Goal: Use online tool/utility: Use online tool/utility

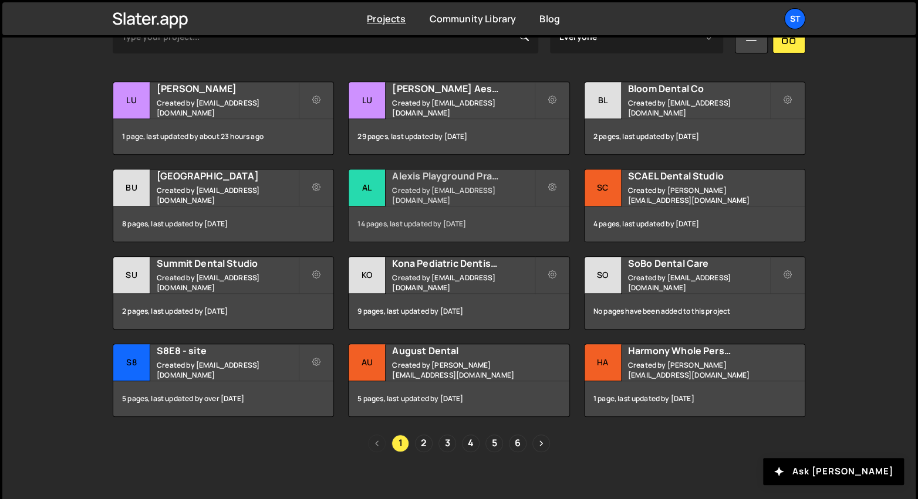
scroll to position [401, 0]
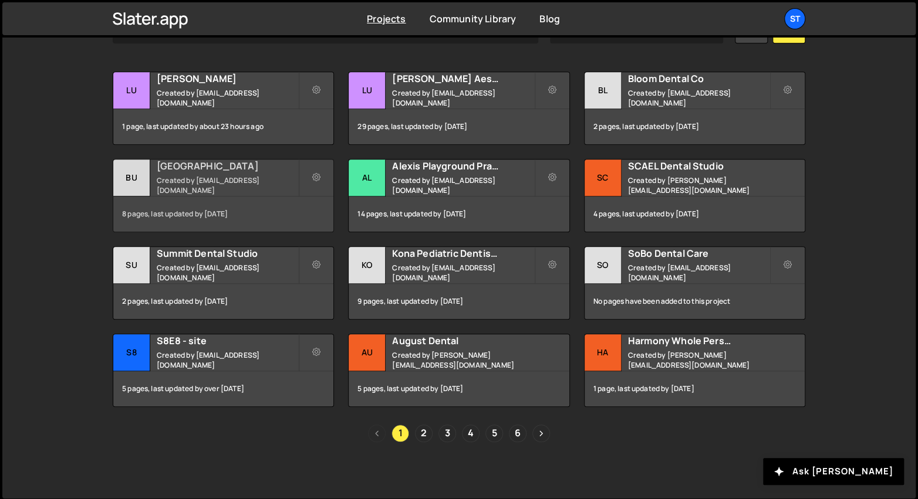
click at [231, 180] on small "Created by [EMAIL_ADDRESS][DOMAIN_NAME]" at bounding box center [227, 185] width 141 height 20
click at [209, 173] on h2 "[GEOGRAPHIC_DATA]" at bounding box center [227, 166] width 141 height 13
click at [137, 175] on div "Bu" at bounding box center [131, 178] width 37 height 37
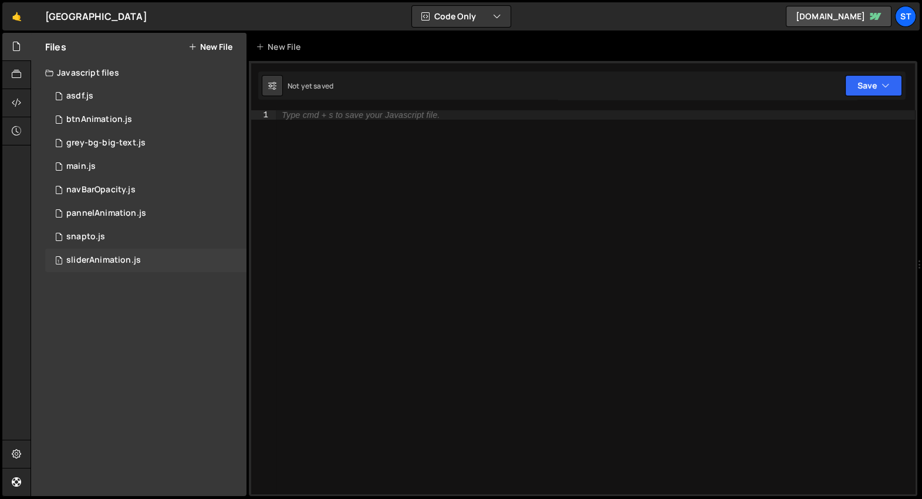
click at [127, 256] on div "sliderAnimation.js" at bounding box center [103, 260] width 75 height 11
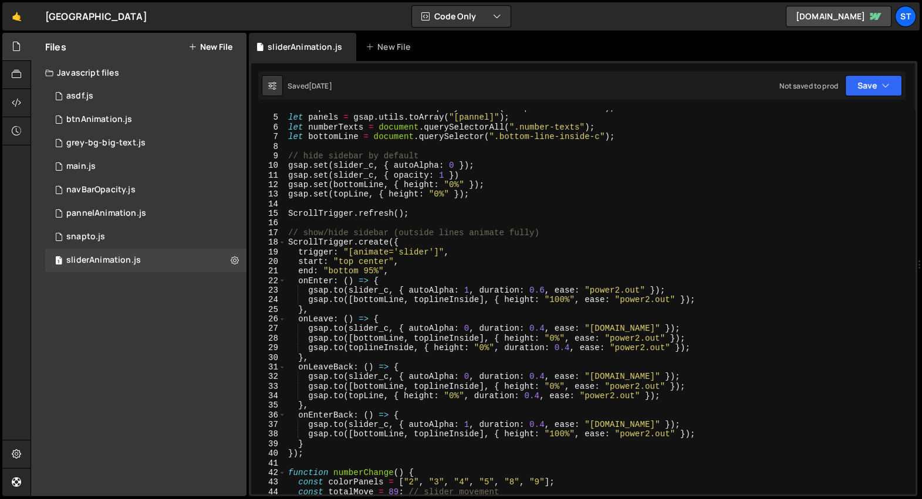
scroll to position [68, 0]
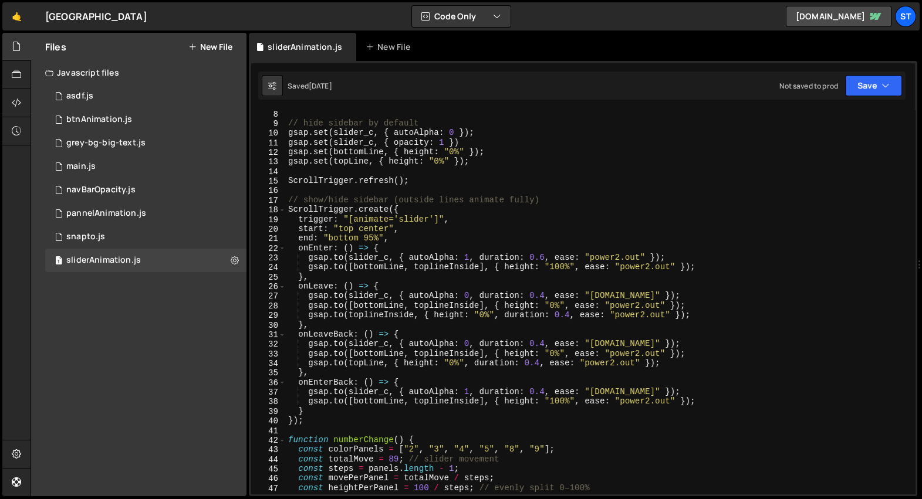
click at [620, 257] on div "// hide sidebar by default gsap . set ( slider_c , { autoAlpha : 0 }) ; gsap . …" at bounding box center [599, 311] width 626 height 404
click at [650, 268] on div "// hide sidebar by default gsap . set ( slider_c , { autoAlpha : 0 }) ; gsap . …" at bounding box center [599, 311] width 626 height 404
click at [587, 258] on div "// hide sidebar by default gsap . set ( slider_c , { autoAlpha : 0 }) ; gsap . …" at bounding box center [599, 311] width 626 height 404
click at [562, 199] on div "// hide sidebar by default gsap . set ( slider_c , { autoAlpha : 0 }) ; gsap . …" at bounding box center [599, 311] width 626 height 404
type textarea "// show/hide sidebar (outside lines animate fully)"
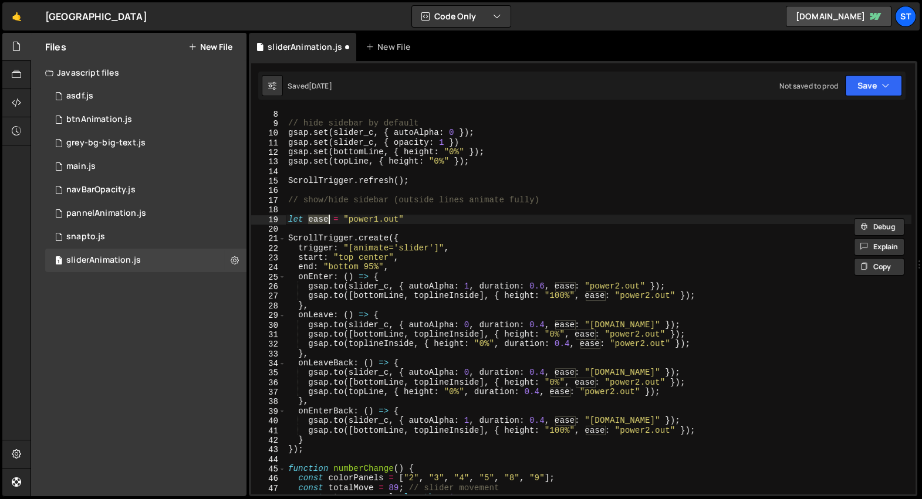
scroll to position [0, 6]
type textarea "let ease = "power1.out""
drag, startPoint x: 902, startPoint y: 212, endPoint x: 781, endPoint y: 232, distance: 122.6
click at [901, 212] on div "// hide sidebar by default gsap . set ( slider_c , { autoAlpha : 0 }) ; gsap . …" at bounding box center [599, 311] width 626 height 404
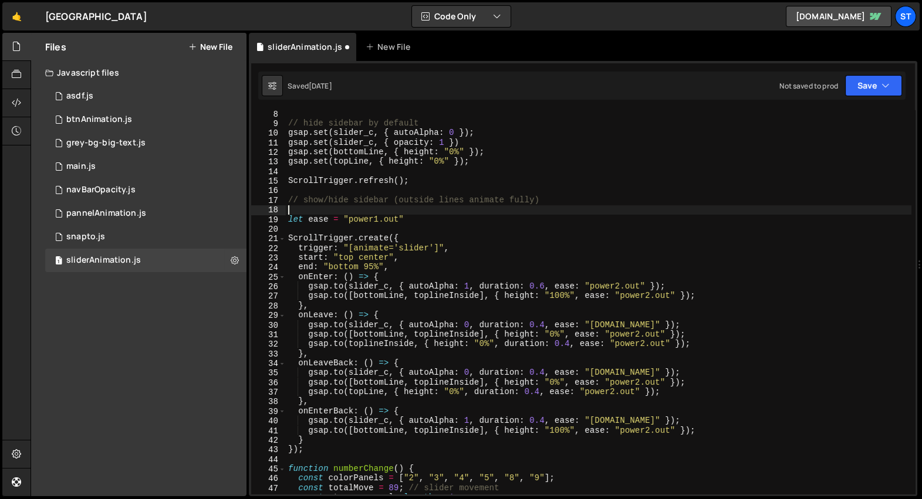
click at [718, 249] on div "// hide sidebar by default gsap . set ( slider_c , { autoAlpha : 0 }) ; gsap . …" at bounding box center [599, 311] width 626 height 404
type textarea "trigger: "[animate='slider']","
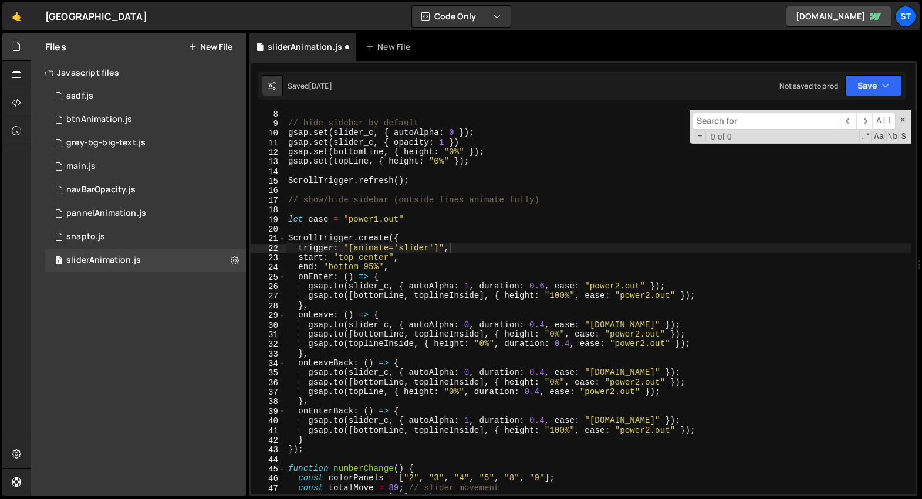
click at [758, 120] on input at bounding box center [765, 121] width 147 height 17
click at [739, 120] on input at bounding box center [765, 121] width 147 height 17
click at [720, 121] on input at bounding box center [765, 121] width 147 height 17
click at [877, 138] on span "Aa" at bounding box center [879, 137] width 12 height 12
click at [701, 136] on span "+" at bounding box center [700, 136] width 12 height 11
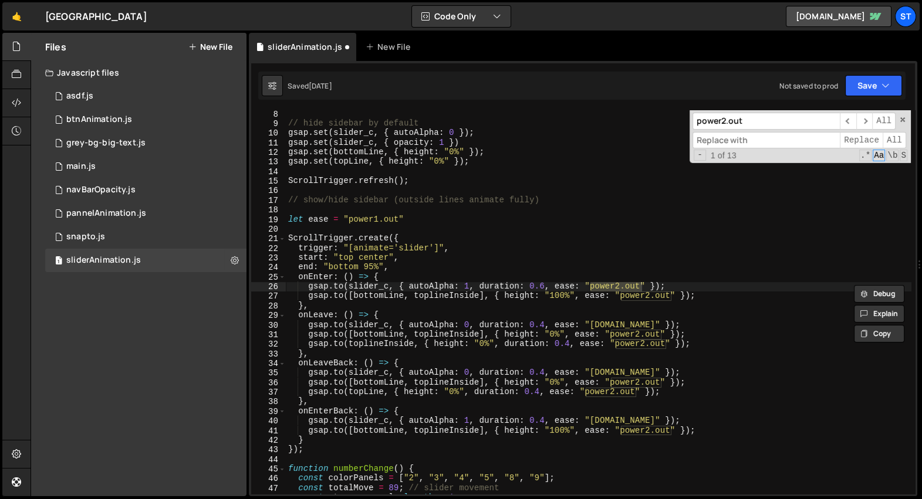
click at [725, 139] on input at bounding box center [765, 140] width 147 height 17
click at [712, 124] on input "power2.out" at bounding box center [765, 121] width 147 height 17
type input ""power2.out""
type input "ease"
click at [889, 139] on span "All" at bounding box center [894, 140] width 23 height 17
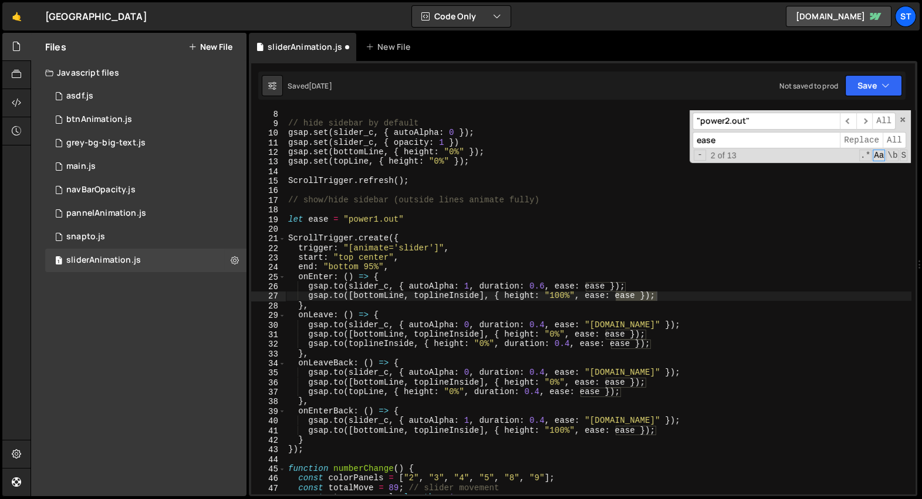
click at [741, 121] on input ""power2.out"" at bounding box center [765, 121] width 147 height 17
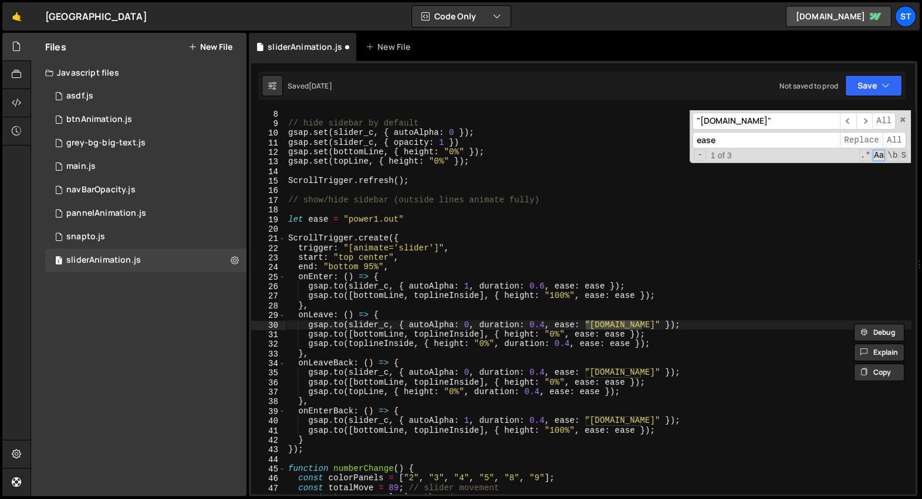
type input ""power2.in""
type input "easeOut"
paste input "easeOut"
type input "easeOut"
type input "ease"
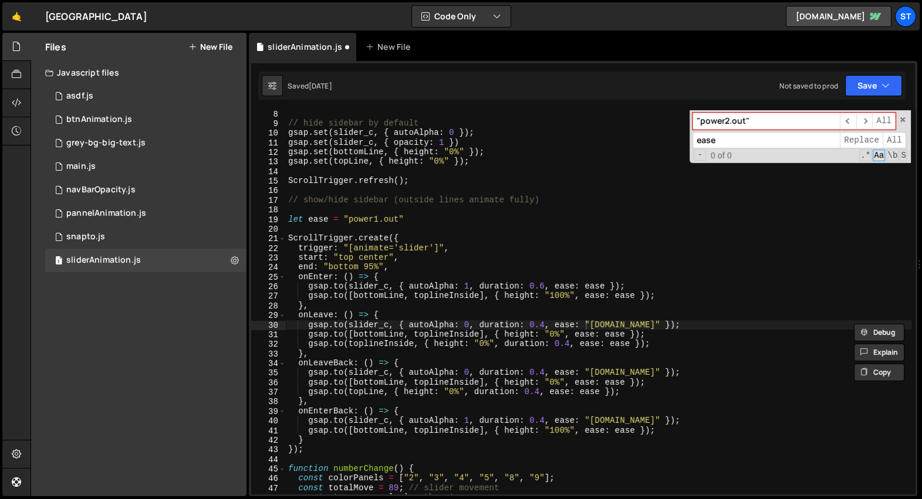
type input ""power2.out""
type input "ease"
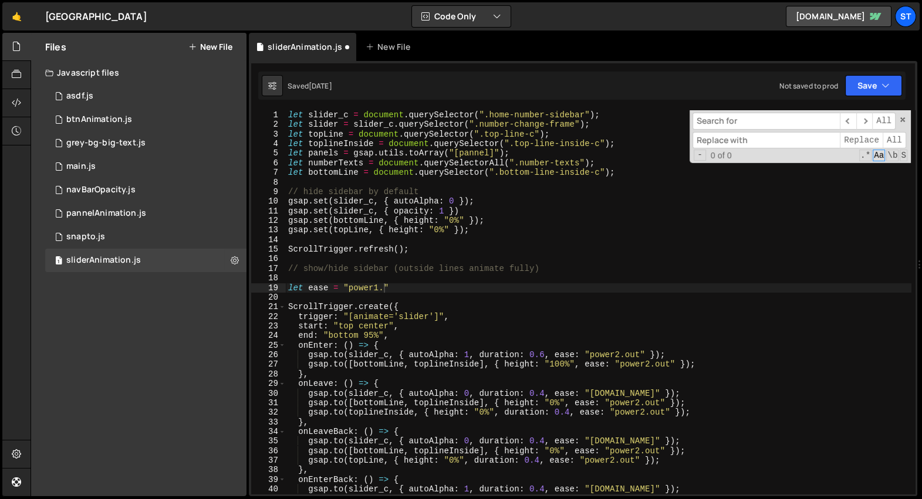
click at [738, 124] on input at bounding box center [765, 121] width 147 height 17
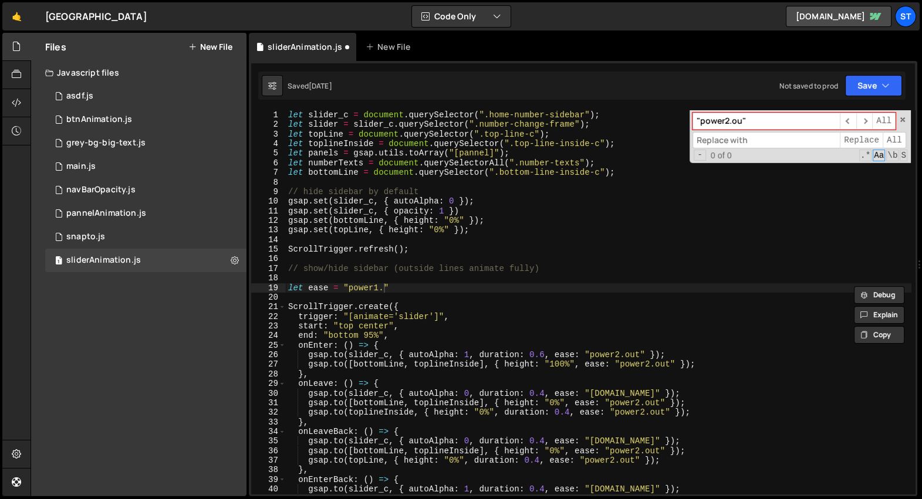
type input ""power2.out""
click at [734, 144] on input at bounding box center [765, 140] width 147 height 17
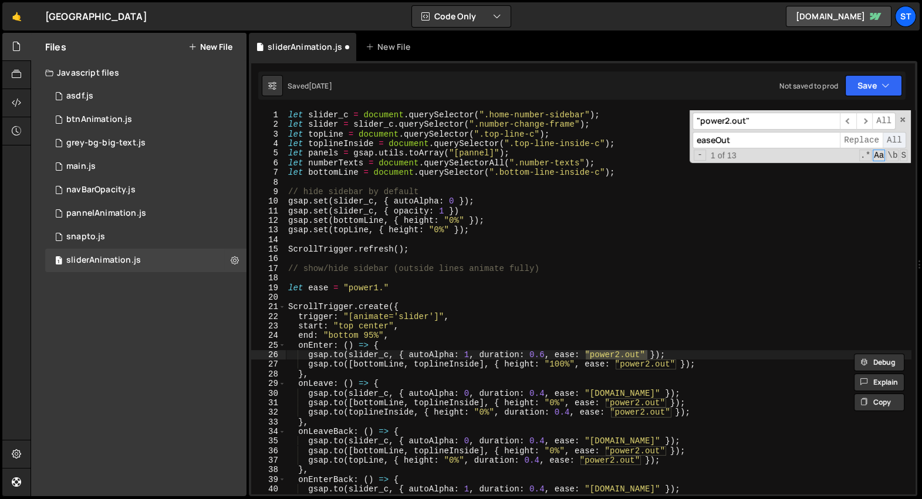
type input "easeOut"
click at [894, 138] on span "All" at bounding box center [894, 140] width 23 height 17
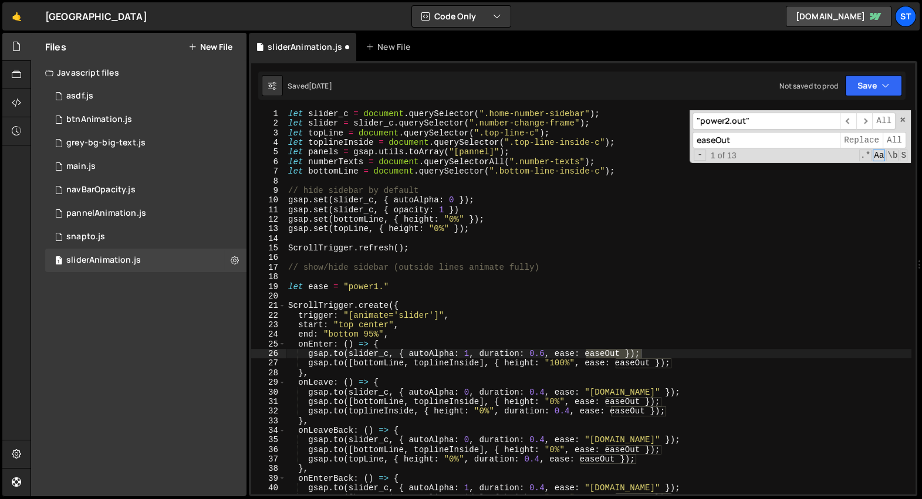
scroll to position [22, 0]
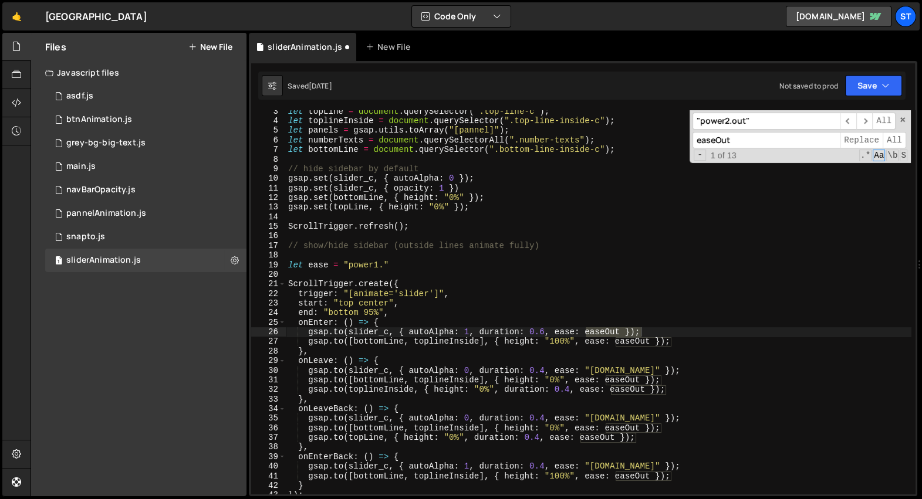
click at [402, 267] on div "let topLine = document . querySelector ( ".top-line-c" ) ; let toplineInside = …" at bounding box center [599, 309] width 626 height 404
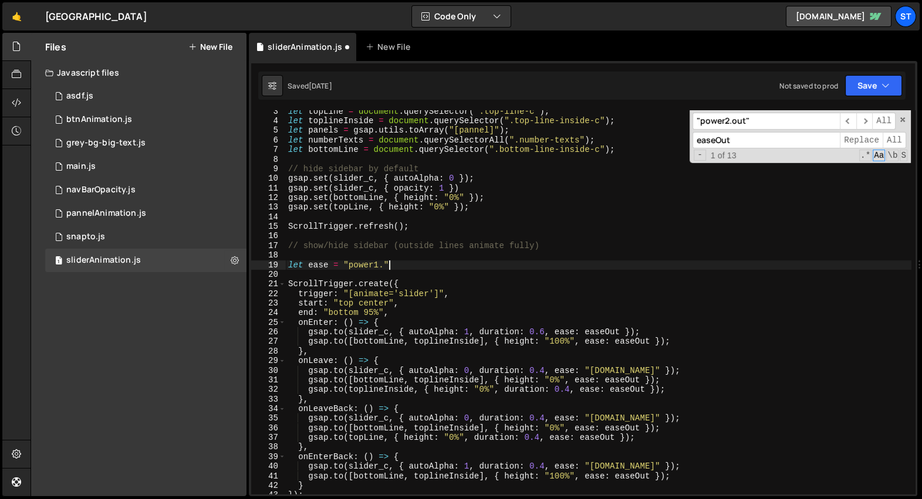
click at [327, 265] on div "let topLine = document . querySelector ( ".top-line-c" ) ; let toplineInside = …" at bounding box center [599, 309] width 626 height 404
type textarea "let easeOut = "power1.""
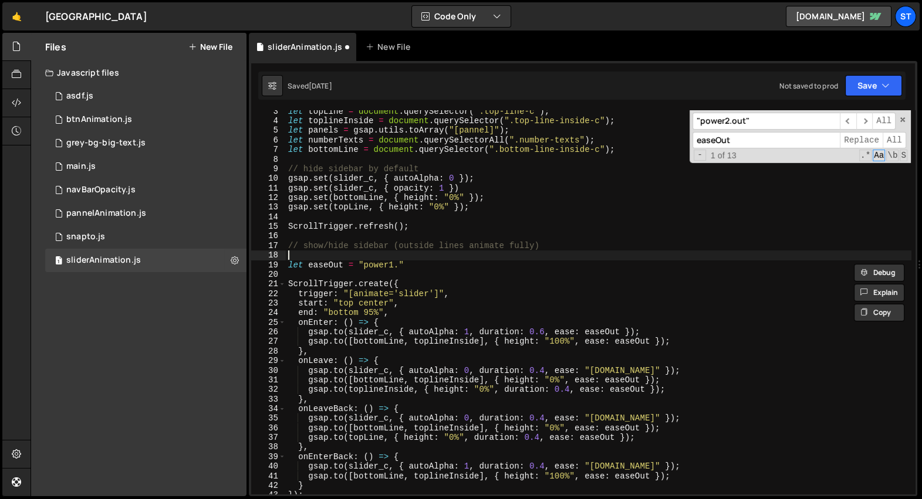
scroll to position [0, 0]
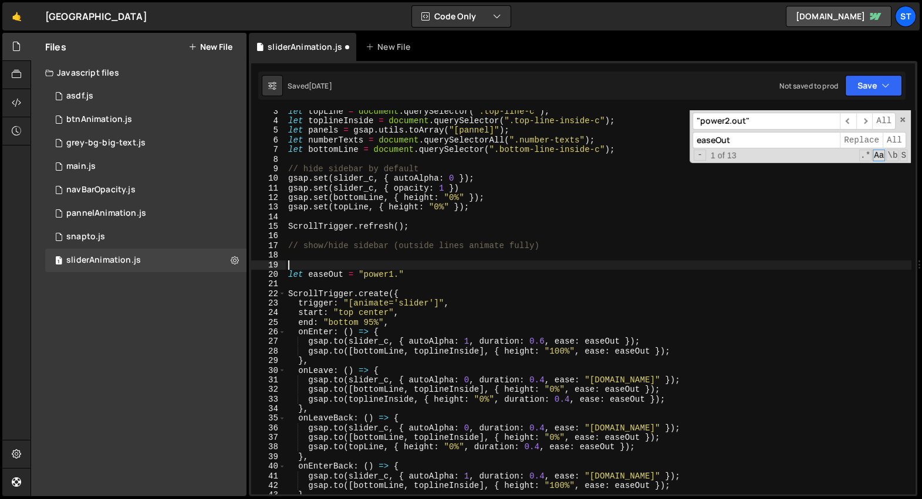
paste textarea "let easeOut = "power1.""
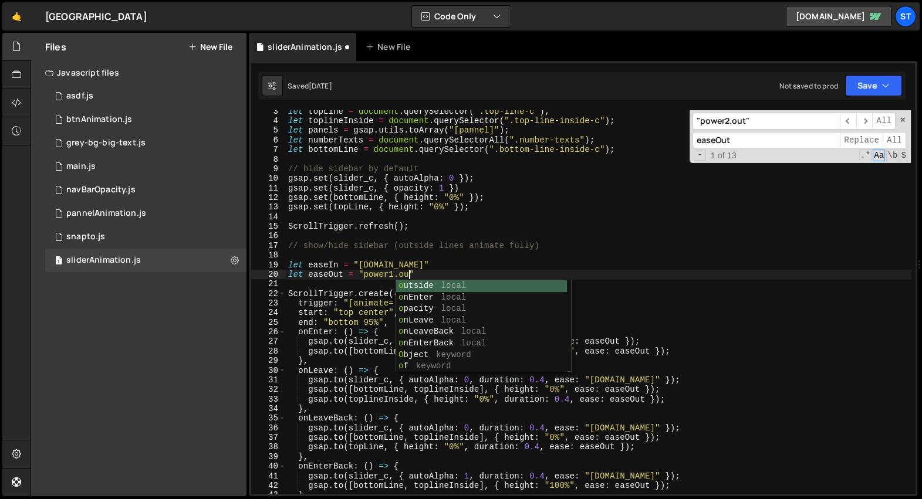
scroll to position [0, 8]
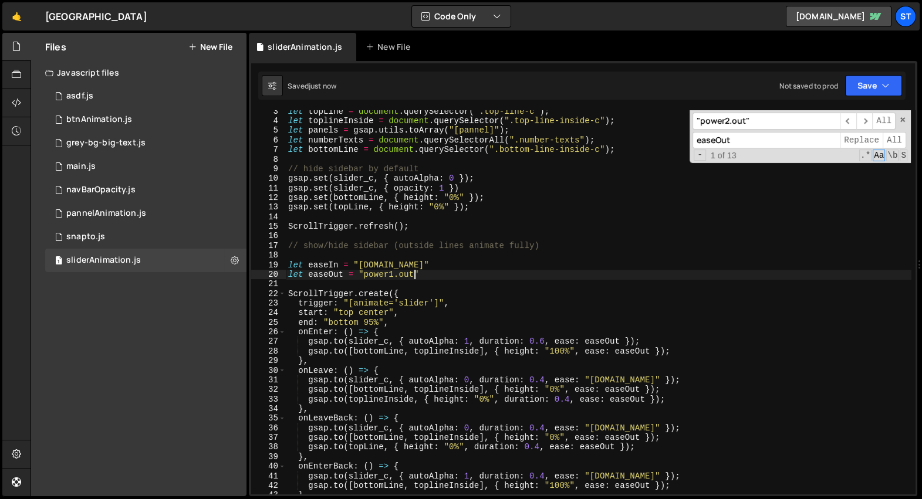
click at [315, 264] on div "let topLine = document . querySelector ( ".top-line-c" ) ; let toplineInside = …" at bounding box center [599, 309] width 626 height 404
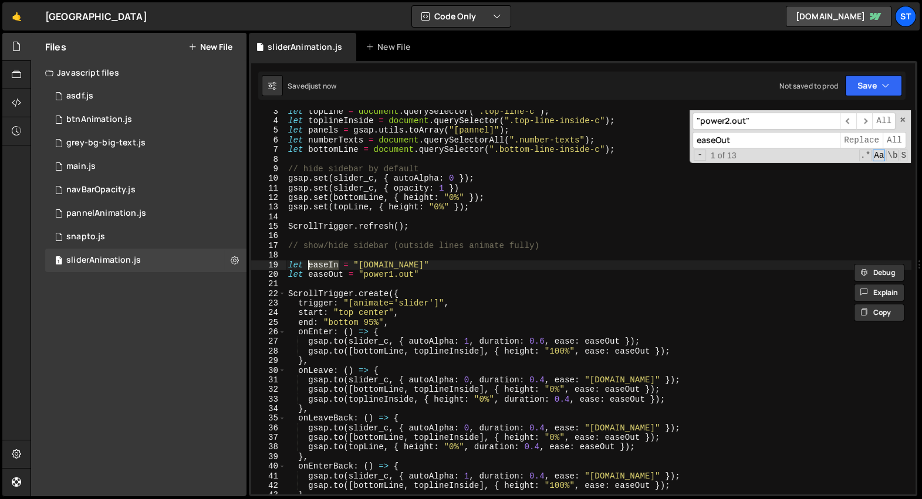
type textarea "let easeIn = "power1.in""
click at [738, 129] on div ""power2.out" ​ ​ All easeOut Replace All - 1 of 13 .* Aa \b S" at bounding box center [800, 136] width 221 height 53
paste input "In"
type input "easeIn"
click at [738, 124] on input ""power2.out"" at bounding box center [765, 121] width 147 height 17
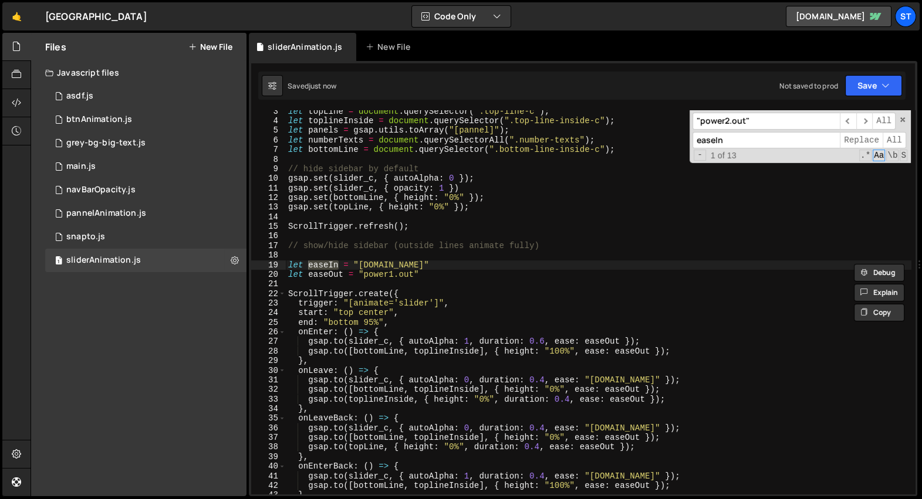
click at [738, 124] on input ""power2.out"" at bounding box center [765, 121] width 147 height 17
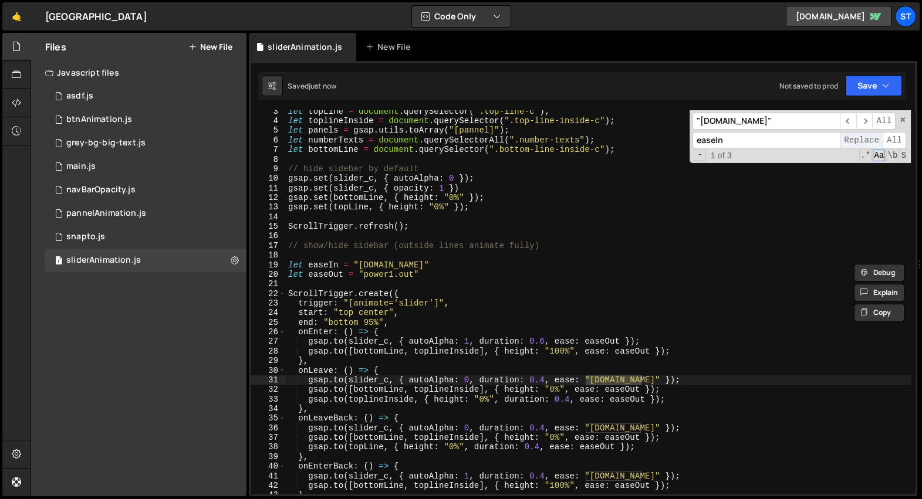
type input ""power2.in""
click at [864, 138] on span "Replace" at bounding box center [861, 140] width 43 height 17
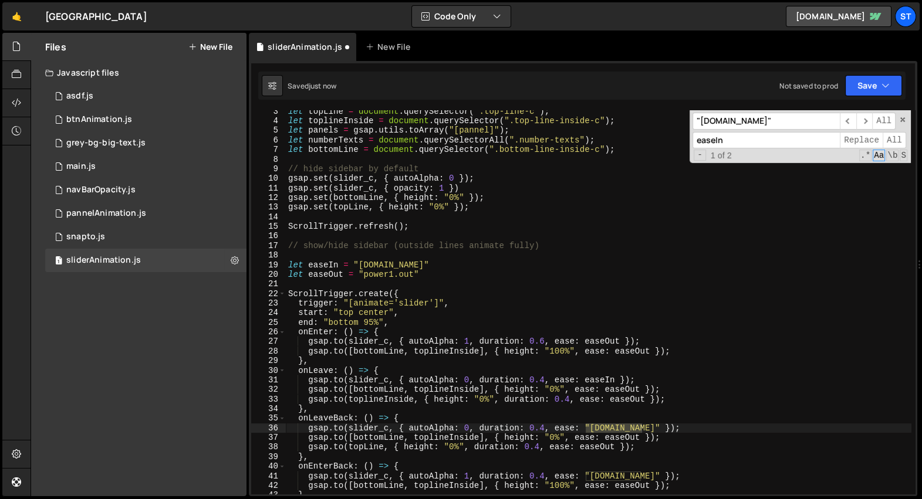
click at [487, 254] on div "let topLine = document . querySelector ( ".top-line-c" ) ; let toplineInside = …" at bounding box center [599, 309] width 626 height 404
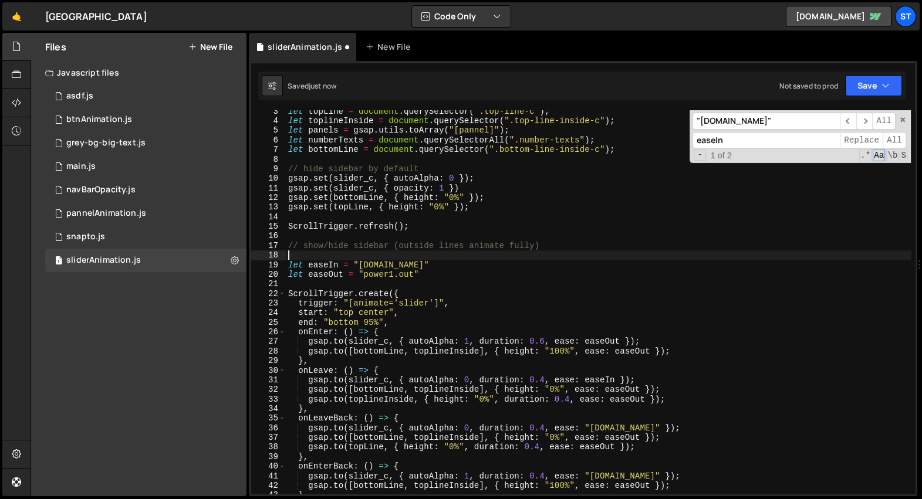
scroll to position [0, 0]
click at [473, 276] on div "let topLine = document . querySelector ( ".top-line-c" ) ; let toplineInside = …" at bounding box center [599, 309] width 626 height 404
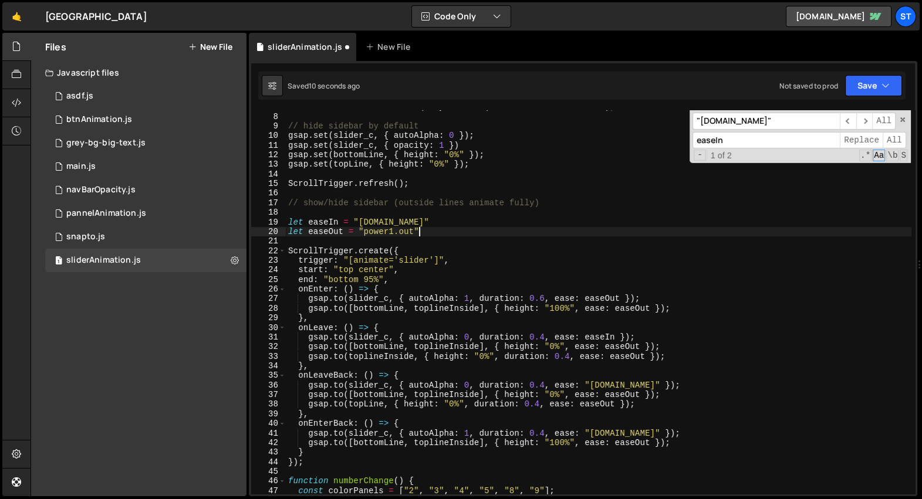
scroll to position [66, 0]
click at [738, 139] on input "easeIn" at bounding box center [765, 140] width 147 height 17
click at [863, 138] on span "Replace" at bounding box center [861, 140] width 43 height 17
click at [864, 138] on span "Replace" at bounding box center [861, 140] width 43 height 17
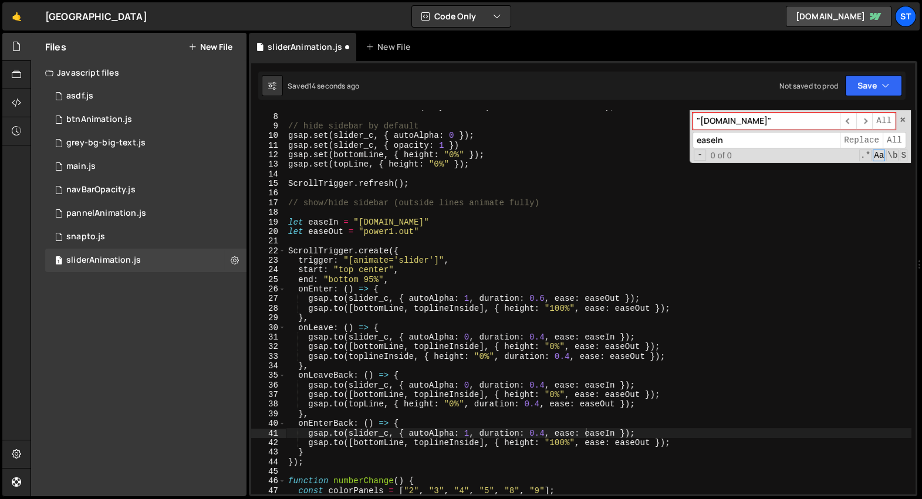
click at [764, 282] on div "let bottomLine = document . querySelector ( ".bottom-line-inside-c" ) ; // hide…" at bounding box center [599, 304] width 626 height 404
click at [664, 280] on div "let bottomLine = document . querySelector ( ".bottom-line-inside-c" ) ; // hide…" at bounding box center [599, 304] width 626 height 404
click at [545, 300] on div "let bottomLine = document . querySelector ( ".bottom-line-inside-c" ) ; // hide…" at bounding box center [599, 304] width 626 height 404
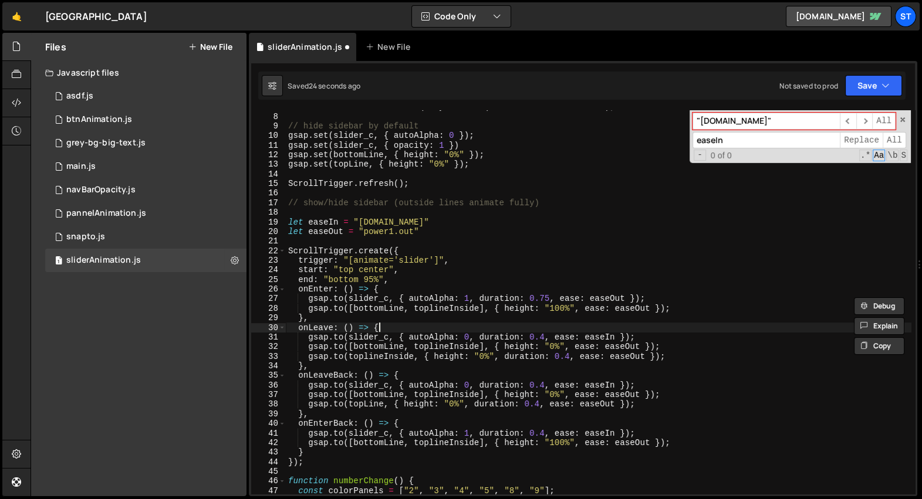
click at [546, 331] on div "let bottomLine = document . querySelector ( ".bottom-line-inside-c" ) ; // hide…" at bounding box center [599, 304] width 626 height 404
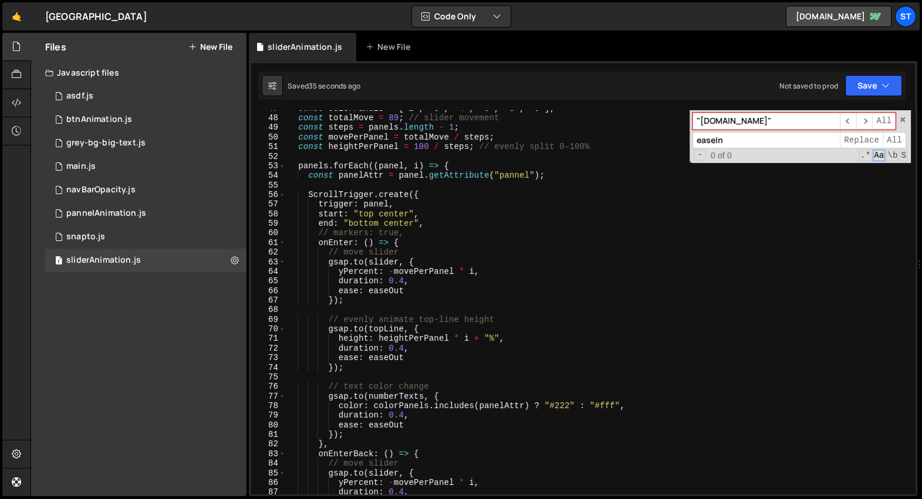
scroll to position [448, 0]
click at [398, 285] on div "const colorPanels = [ "2" , "3" , "4" , "5" , "8" , "9" ] ; const totalMove = 8…" at bounding box center [599, 306] width 626 height 404
click at [404, 350] on div "const colorPanels = [ "2" , "3" , "4" , "5" , "8" , "9" ] ; const totalMove = 8…" at bounding box center [599, 306] width 626 height 404
click at [404, 417] on div "const colorPanels = [ "2" , "3" , "4" , "5" , "8" , "9" ] ; const totalMove = 8…" at bounding box center [599, 306] width 626 height 404
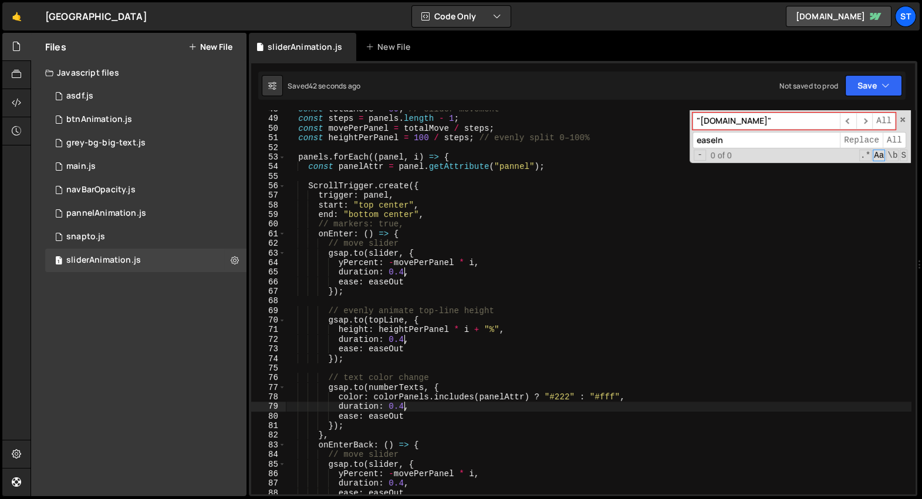
scroll to position [468, 0]
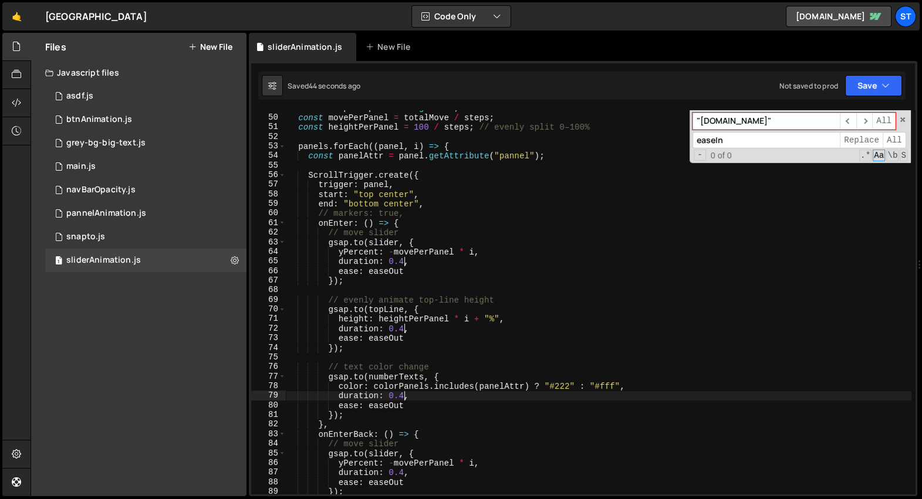
click at [404, 474] on div "const steps = panels . length - 1 ; const movePerPanel = totalMove / steps ; co…" at bounding box center [599, 305] width 626 height 404
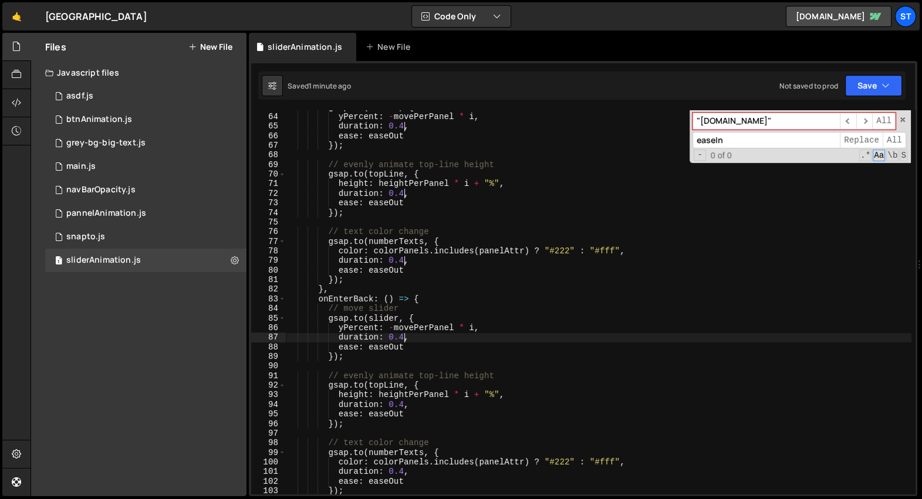
scroll to position [603, 0]
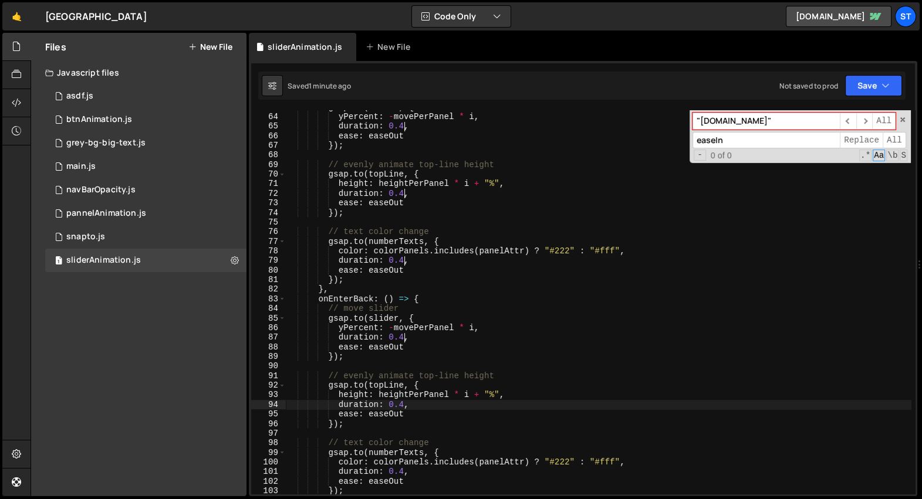
click at [403, 406] on div "gsap . to ( slider , { yPercent : - movePerPanel * i , duration : 0.4 , ease : …" at bounding box center [599, 305] width 626 height 404
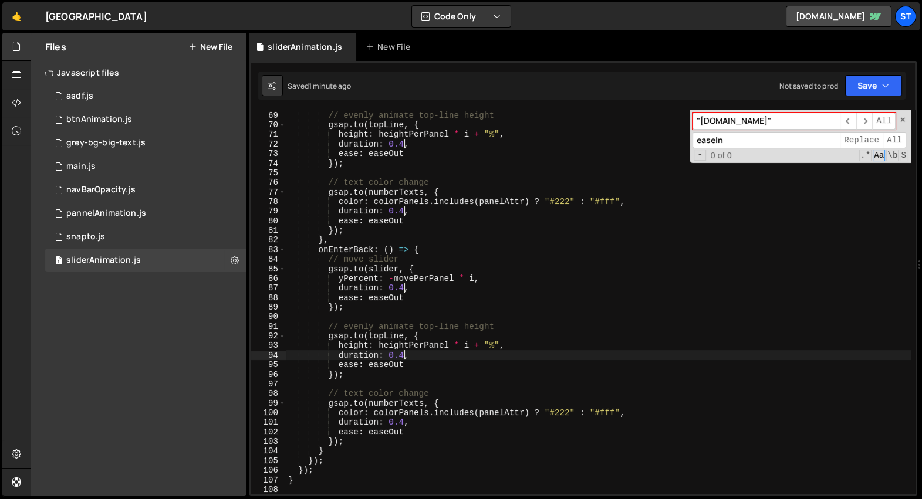
scroll to position [653, 0]
click at [404, 423] on div "// evenly animate top-line height gsap . to ( topLine , { height : heightPerPan…" at bounding box center [599, 303] width 626 height 404
type textarea "duration: 0.75,"
